Goal: Task Accomplishment & Management: Use online tool/utility

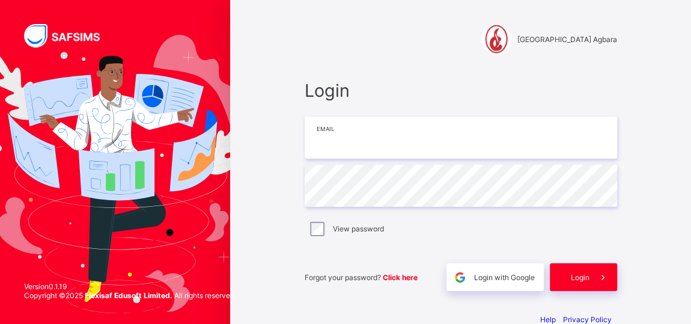
click at [317, 140] on input "email" at bounding box center [461, 138] width 312 height 42
type input "**********"
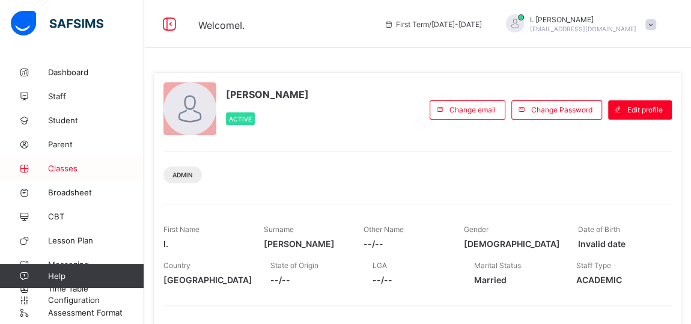
click at [58, 167] on span "Classes" at bounding box center [96, 168] width 96 height 10
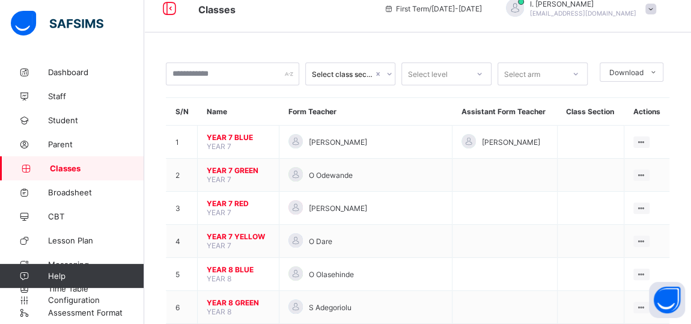
scroll to position [18, 0]
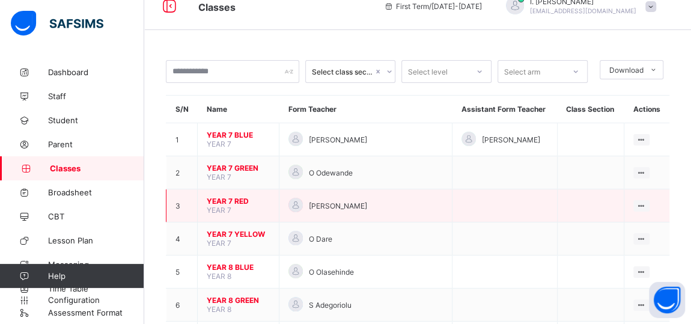
click at [216, 199] on span "YEAR 7 RED" at bounding box center [238, 200] width 63 height 9
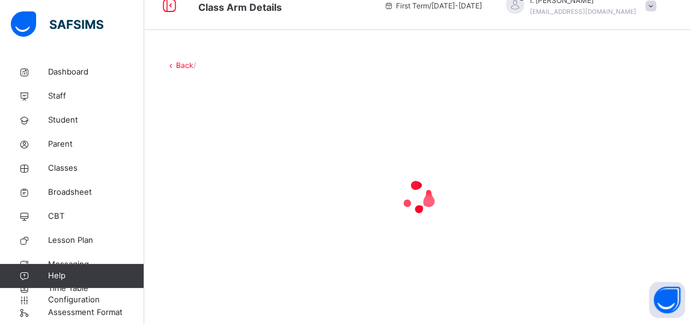
scroll to position [17, 0]
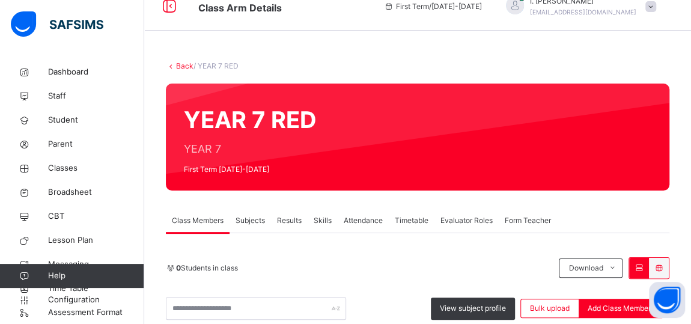
click at [250, 217] on span "Subjects" at bounding box center [250, 220] width 29 height 11
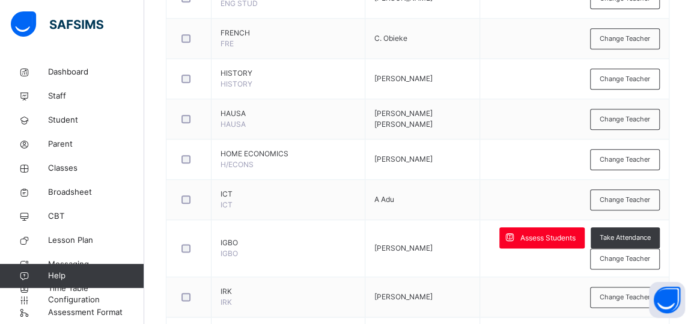
scroll to position [622, 0]
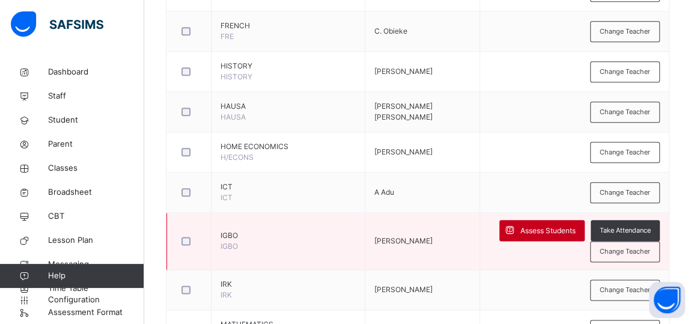
click at [540, 225] on span "Assess Students" at bounding box center [547, 230] width 55 height 11
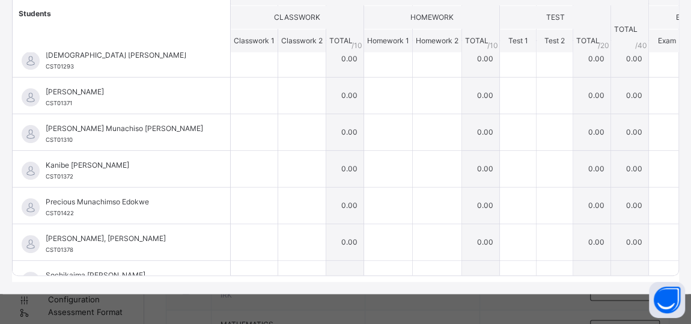
scroll to position [76, 0]
